Goal: Task Accomplishment & Management: Manage account settings

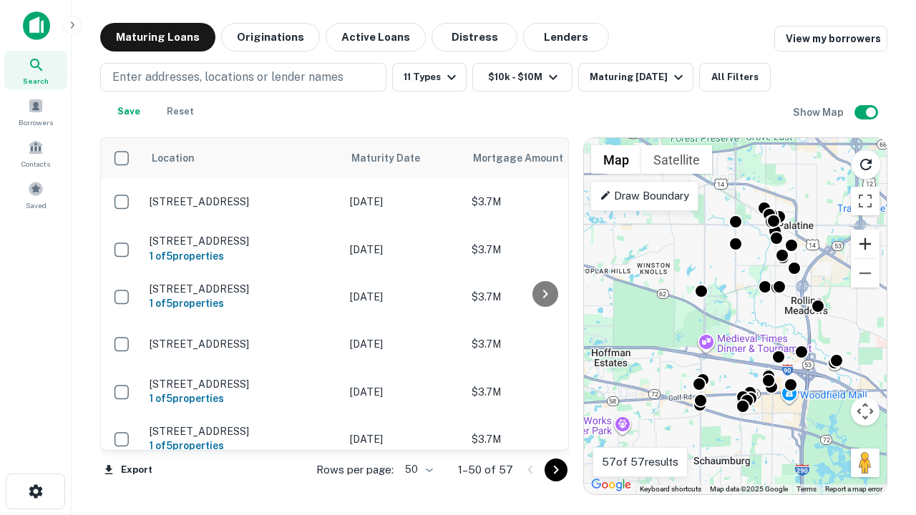
click at [865, 244] on button "Zoom in" at bounding box center [865, 244] width 29 height 29
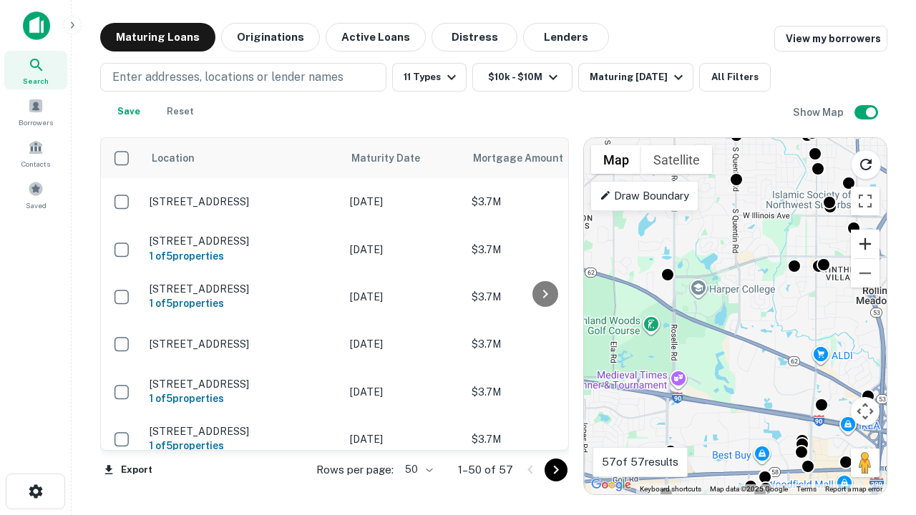
click at [865, 244] on button "Zoom in" at bounding box center [865, 244] width 29 height 29
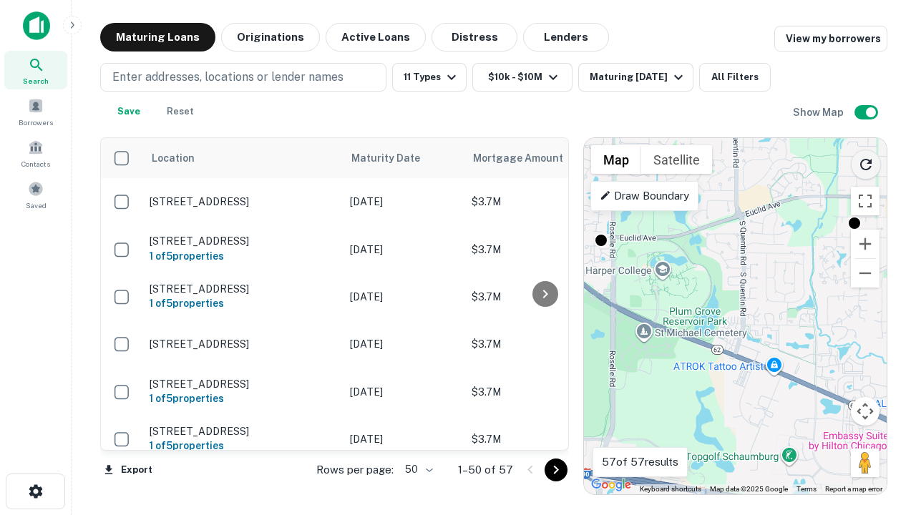
click at [866, 162] on icon "Reload search area" at bounding box center [866, 164] width 17 height 17
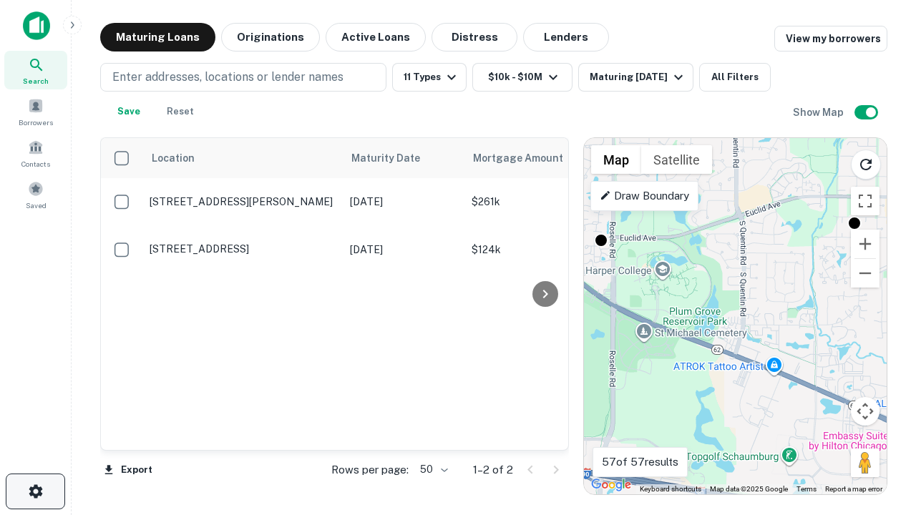
click at [35, 492] on icon "button" at bounding box center [35, 491] width 17 height 17
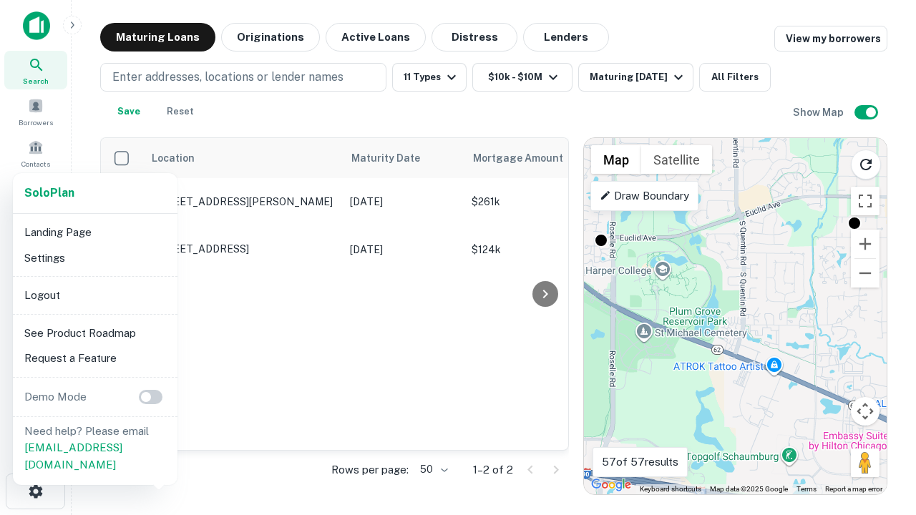
click at [94, 295] on li "Logout" at bounding box center [95, 296] width 153 height 26
